Goal: Task Accomplishment & Management: Complete application form

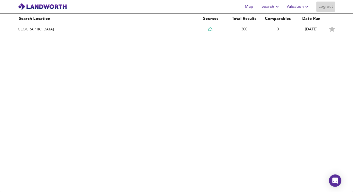
click at [326, 8] on span "Log out" at bounding box center [325, 6] width 15 height 7
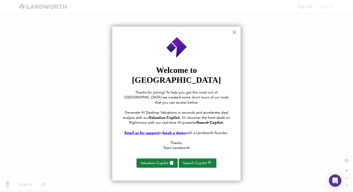
click at [235, 34] on button "×" at bounding box center [234, 32] width 5 height 8
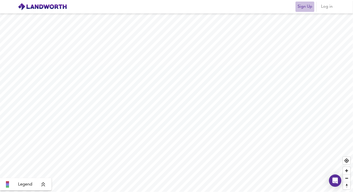
click at [303, 7] on span "Sign Up" at bounding box center [305, 6] width 15 height 7
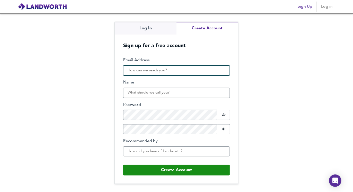
click at [151, 70] on input "Email Address" at bounding box center [176, 70] width 107 height 10
type input "[EMAIL_ADDRESS][DOMAIN_NAME]"
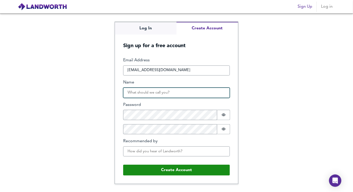
click at [141, 94] on input "Name" at bounding box center [176, 93] width 107 height 10
type input "apple tapple"
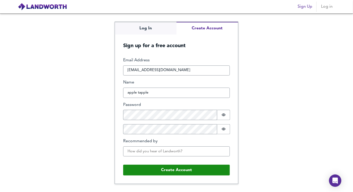
click at [291, 30] on div "Log In Create Account Sign up for a free account Email Address [EMAIL_ADDRESS][…" at bounding box center [176, 102] width 353 height 179
click at [150, 142] on label "Recommended by" at bounding box center [176, 141] width 107 height 6
click at [150, 146] on input "Recommended by" at bounding box center [176, 151] width 107 height 10
click at [155, 151] on input "Recommended by" at bounding box center [176, 151] width 107 height 10
type input "youtube"
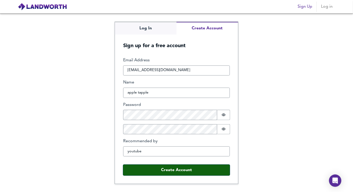
click at [161, 170] on button "Create Account" at bounding box center [176, 170] width 107 height 11
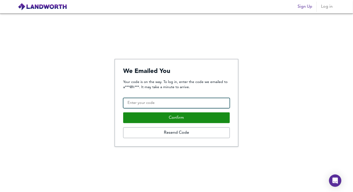
click at [146, 104] on input "Confirmation Code" at bounding box center [176, 103] width 107 height 10
paste input "878838"
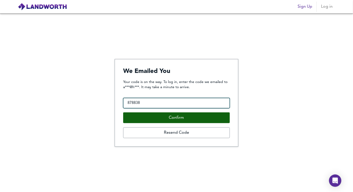
type input "878838"
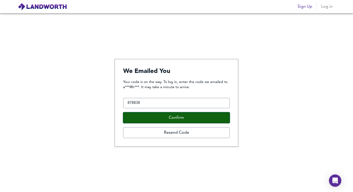
click at [158, 118] on button "Confirm" at bounding box center [176, 117] width 107 height 11
